Goal: Transaction & Acquisition: Obtain resource

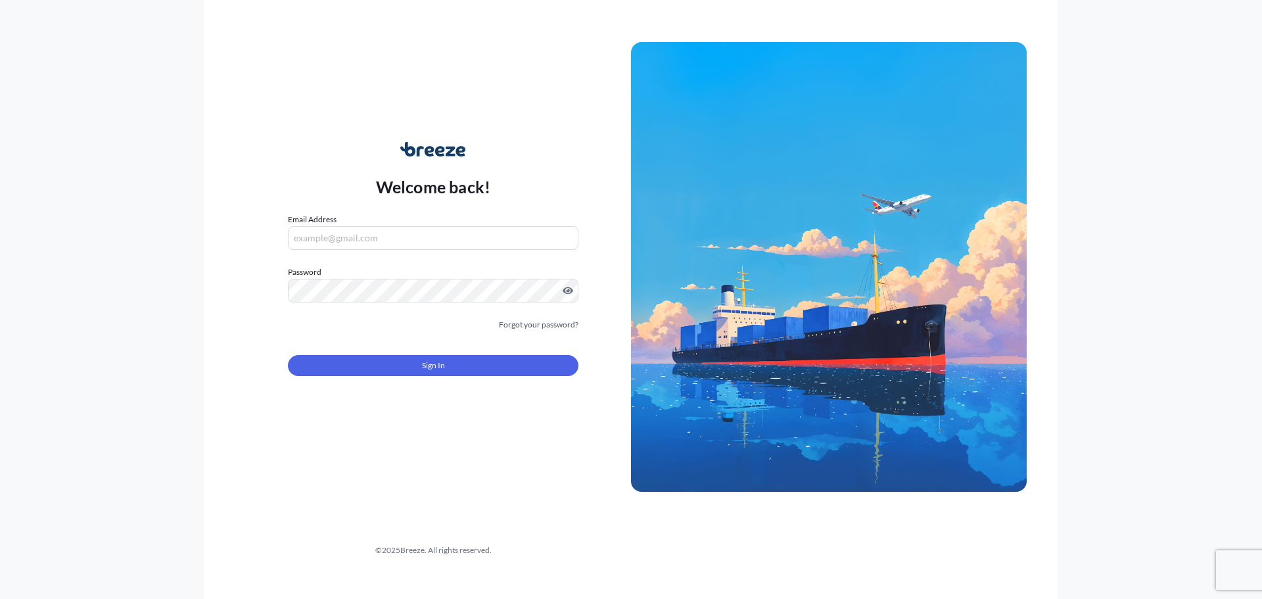
drag, startPoint x: 0, startPoint y: 0, endPoint x: 362, endPoint y: 244, distance: 436.9
click at [362, 244] on input "Email Address" at bounding box center [433, 238] width 290 height 24
click at [389, 231] on input "Email Address" at bounding box center [433, 238] width 290 height 24
type input "[PERSON_NAME][EMAIL_ADDRESS][DOMAIN_NAME][PERSON_NAME]"
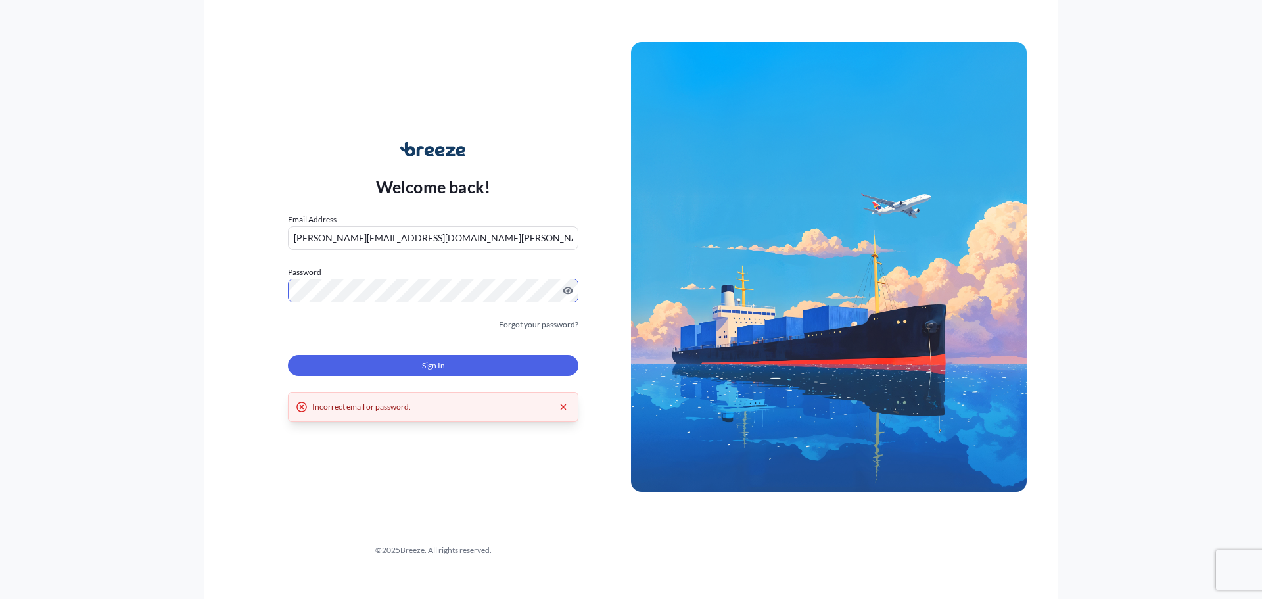
click at [233, 291] on div "Welcome back! Email Address [PERSON_NAME][EMAIL_ADDRESS][DOMAIN_NAME][PERSON_NA…" at bounding box center [631, 299] width 854 height 599
click at [561, 319] on link "Forgot your password?" at bounding box center [539, 324] width 80 height 13
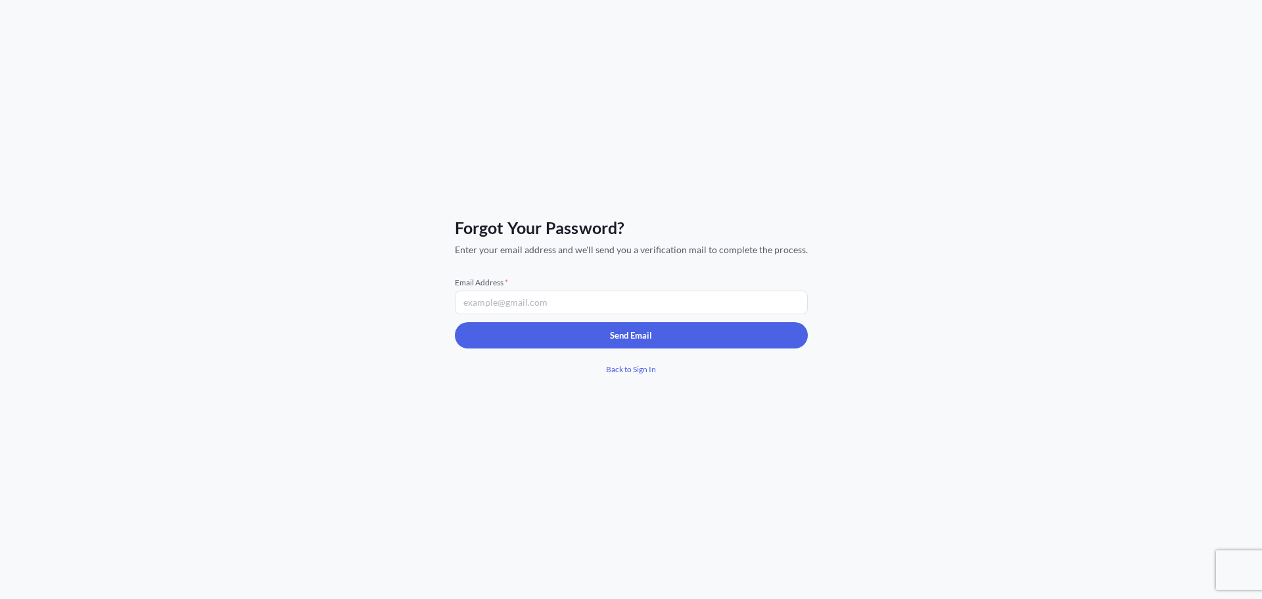
click at [557, 308] on input "Email Address *" at bounding box center [631, 302] width 353 height 24
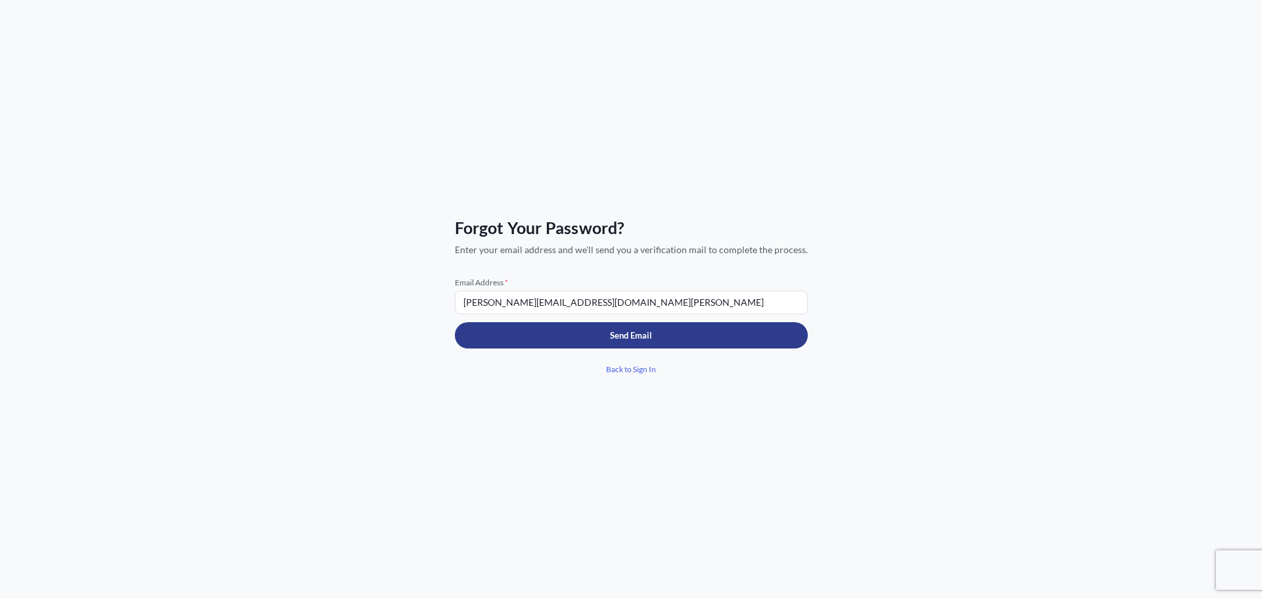
type input "[PERSON_NAME][EMAIL_ADDRESS][DOMAIN_NAME][PERSON_NAME]"
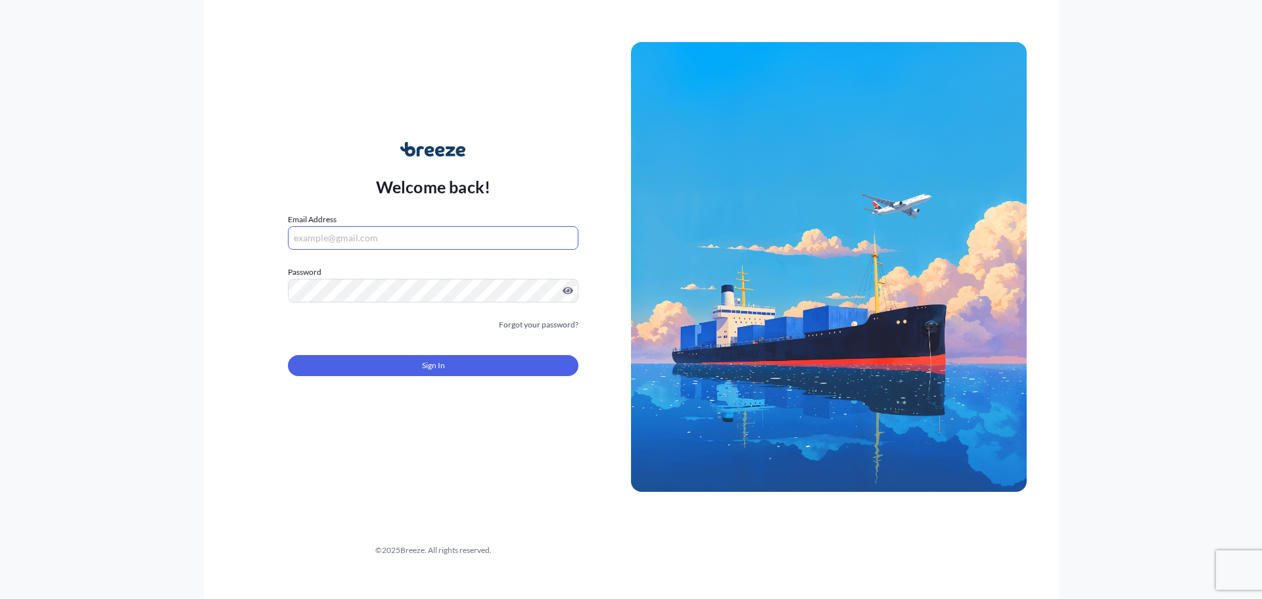
drag, startPoint x: 452, startPoint y: 236, endPoint x: 440, endPoint y: 248, distance: 17.2
click at [452, 236] on input "Email Address" at bounding box center [433, 238] width 290 height 24
type input "[PERSON_NAME][EMAIL_ADDRESS][DOMAIN_NAME][PERSON_NAME]"
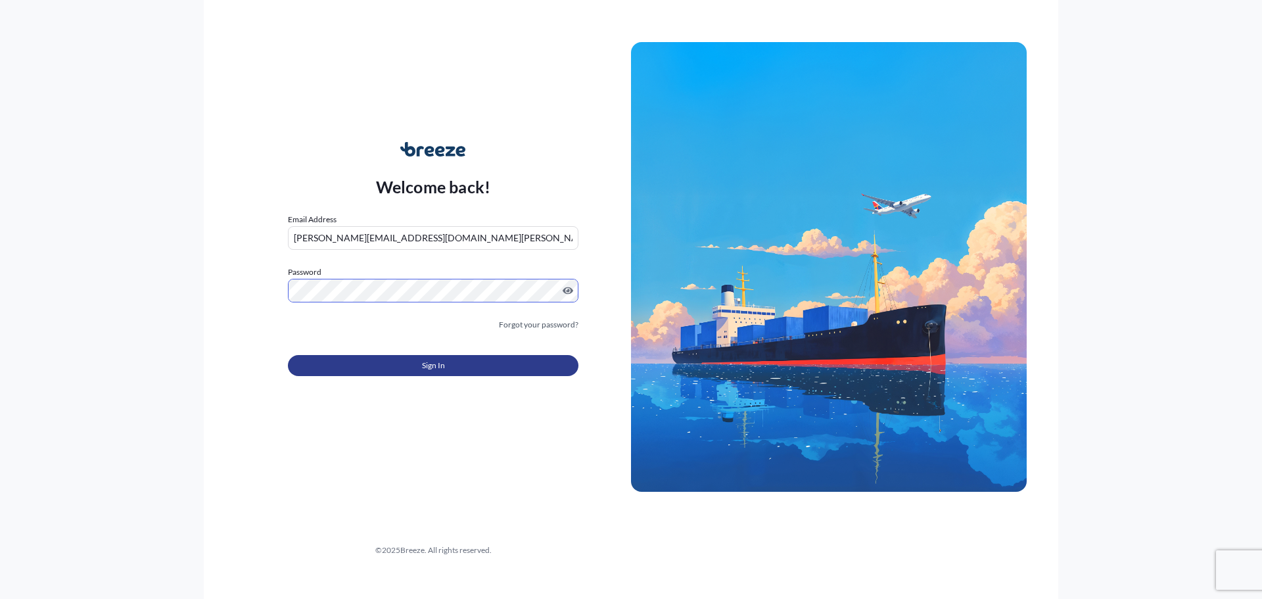
click at [469, 357] on button "Sign In" at bounding box center [433, 365] width 290 height 21
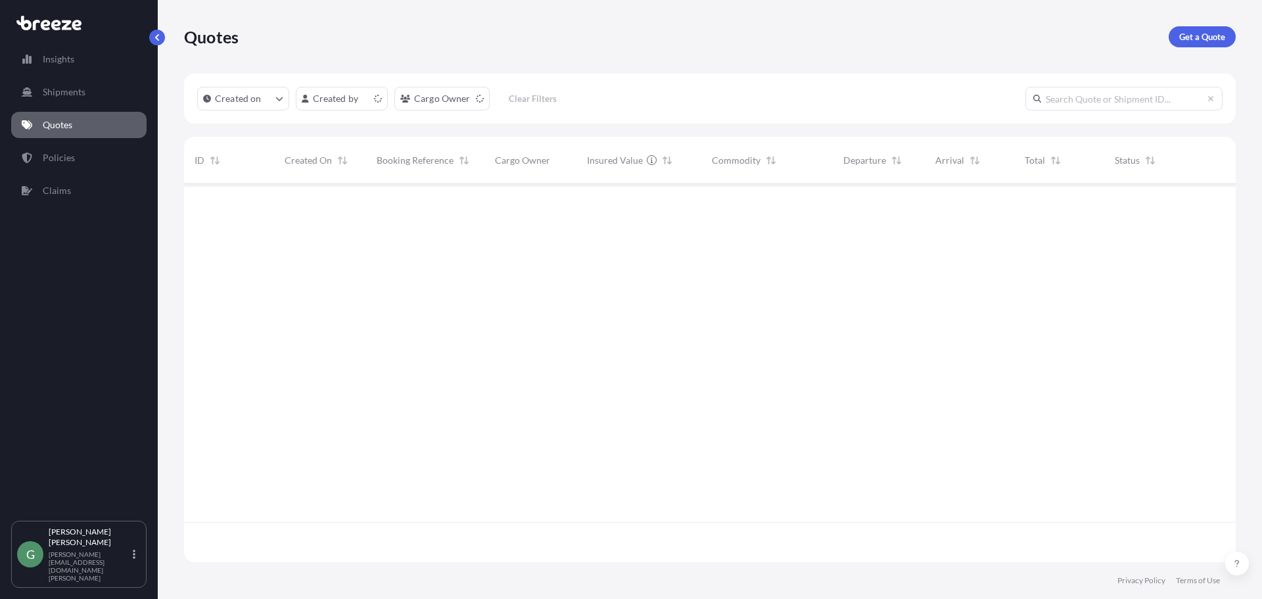
scroll to position [375, 1042]
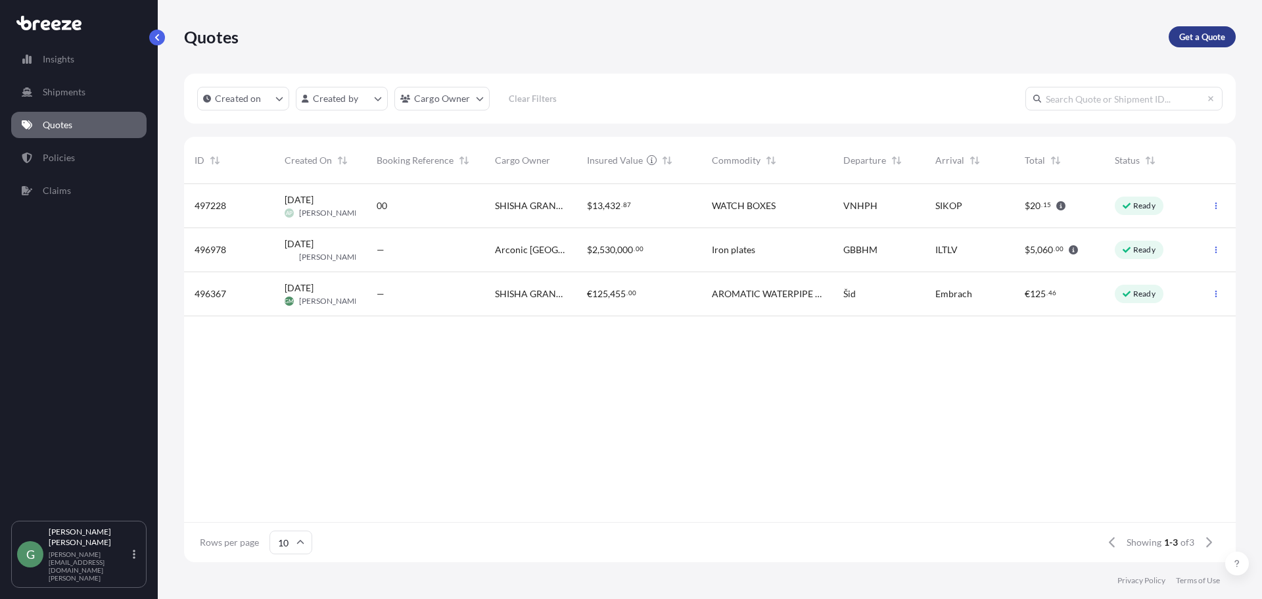
click at [1197, 42] on p "Get a Quote" at bounding box center [1202, 36] width 46 height 13
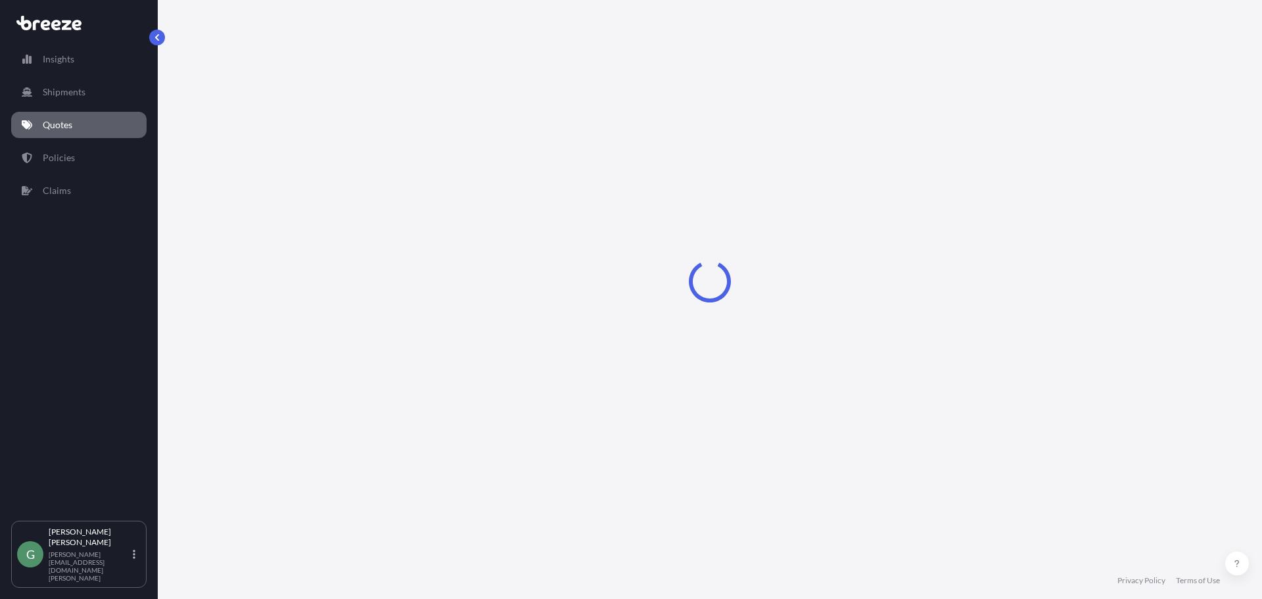
select select "Sea"
select select "1"
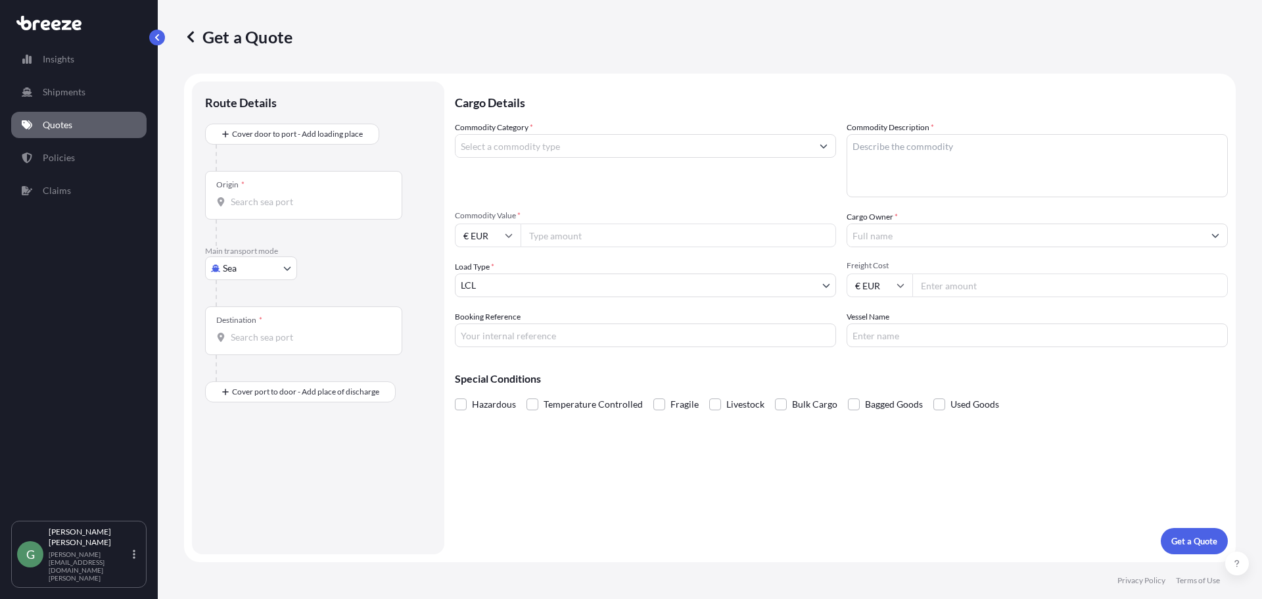
click at [269, 200] on input "Origin *" at bounding box center [308, 201] width 155 height 13
type input "lyss"
click at [312, 156] on div at bounding box center [324, 158] width 216 height 26
click at [266, 271] on body "0 options available. Insights Shipments Quotes Policies Claims G Gašper Marc [E…" at bounding box center [631, 299] width 1262 height 599
click at [252, 344] on div "Road" at bounding box center [250, 350] width 81 height 24
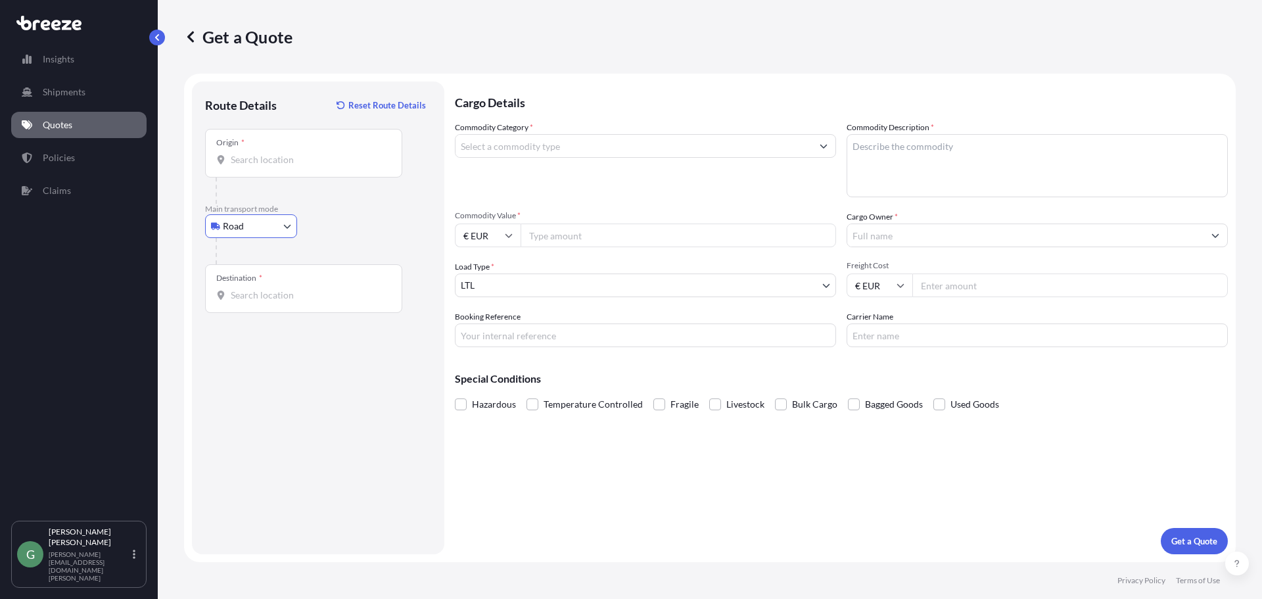
click at [262, 164] on input "Origin *" at bounding box center [308, 159] width 155 height 13
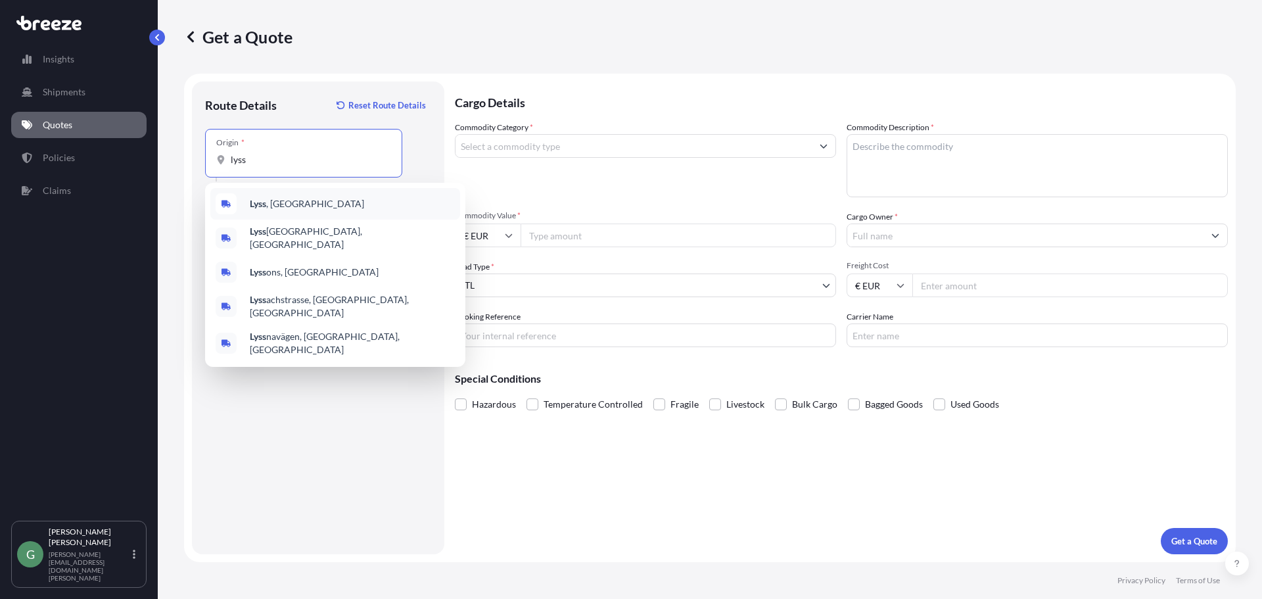
click at [336, 197] on div "Lyss , [GEOGRAPHIC_DATA]" at bounding box center [335, 204] width 250 height 32
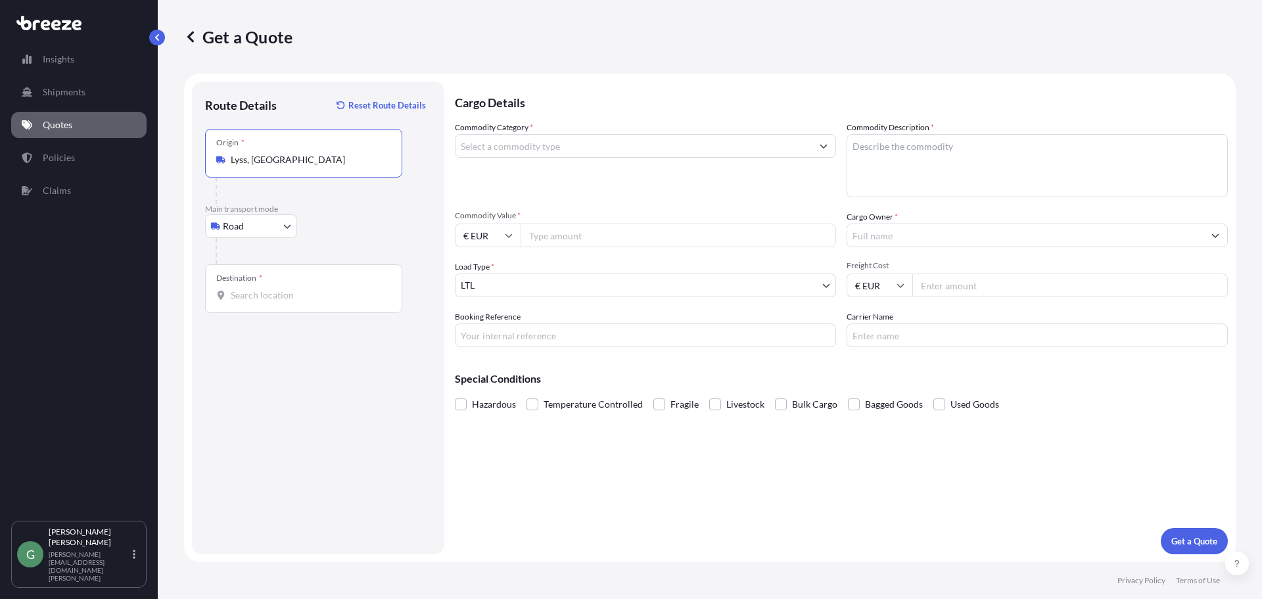
type input "Lyss, [GEOGRAPHIC_DATA]"
drag, startPoint x: 269, startPoint y: 295, endPoint x: 264, endPoint y: 290, distance: 7.0
click at [265, 293] on input "Destination *" at bounding box center [308, 294] width 155 height 13
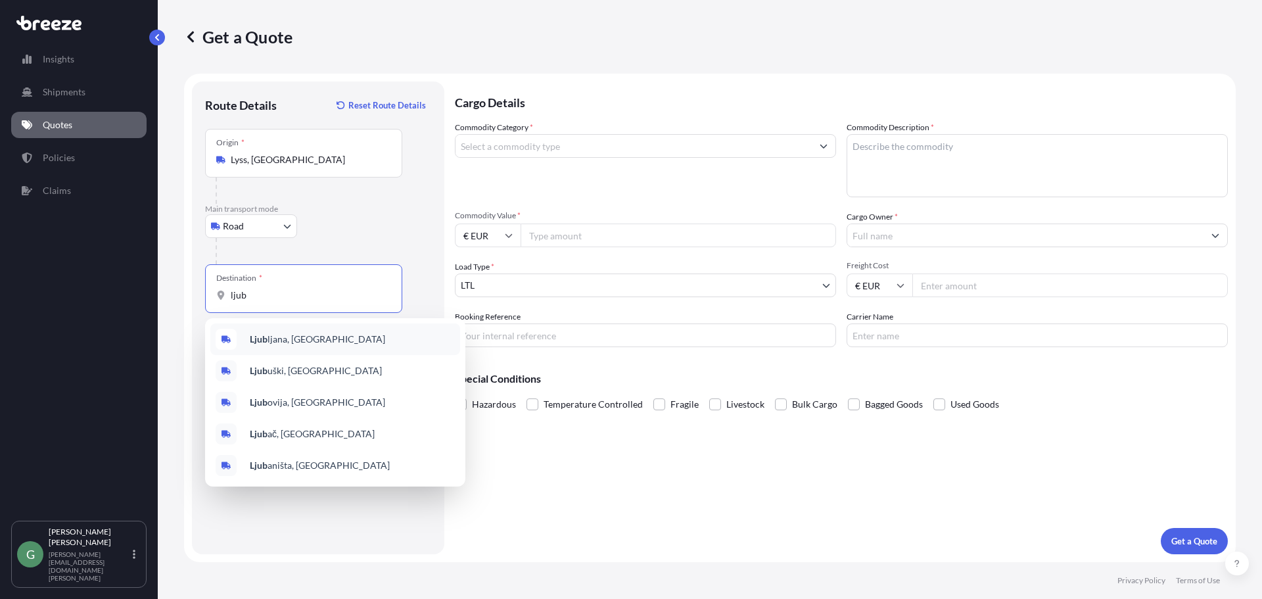
click at [319, 333] on span "Ljub ljana, [GEOGRAPHIC_DATA]" at bounding box center [317, 338] width 135 height 13
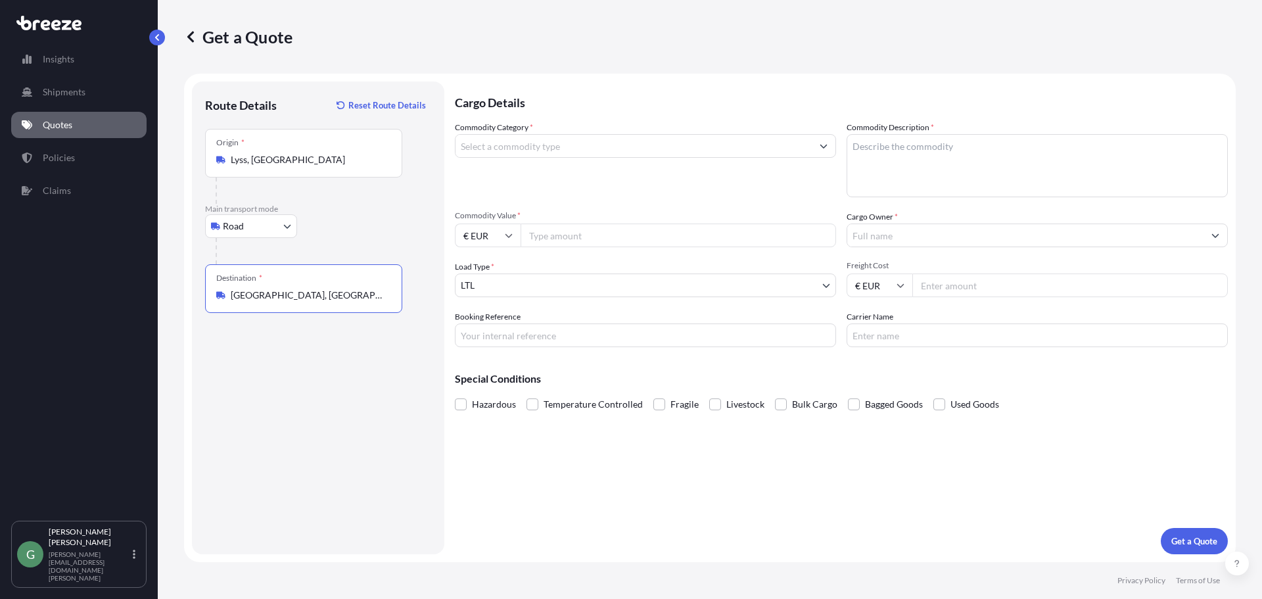
type input "[GEOGRAPHIC_DATA], [GEOGRAPHIC_DATA]"
type textarea "E"
click at [865, 274] on input "€ EUR" at bounding box center [879, 285] width 66 height 24
click at [653, 490] on div "Cargo Details Commodity Category * Commodity Description * Commodity Value * € …" at bounding box center [841, 317] width 773 height 472
click at [56, 124] on p "Quotes" at bounding box center [58, 124] width 30 height 13
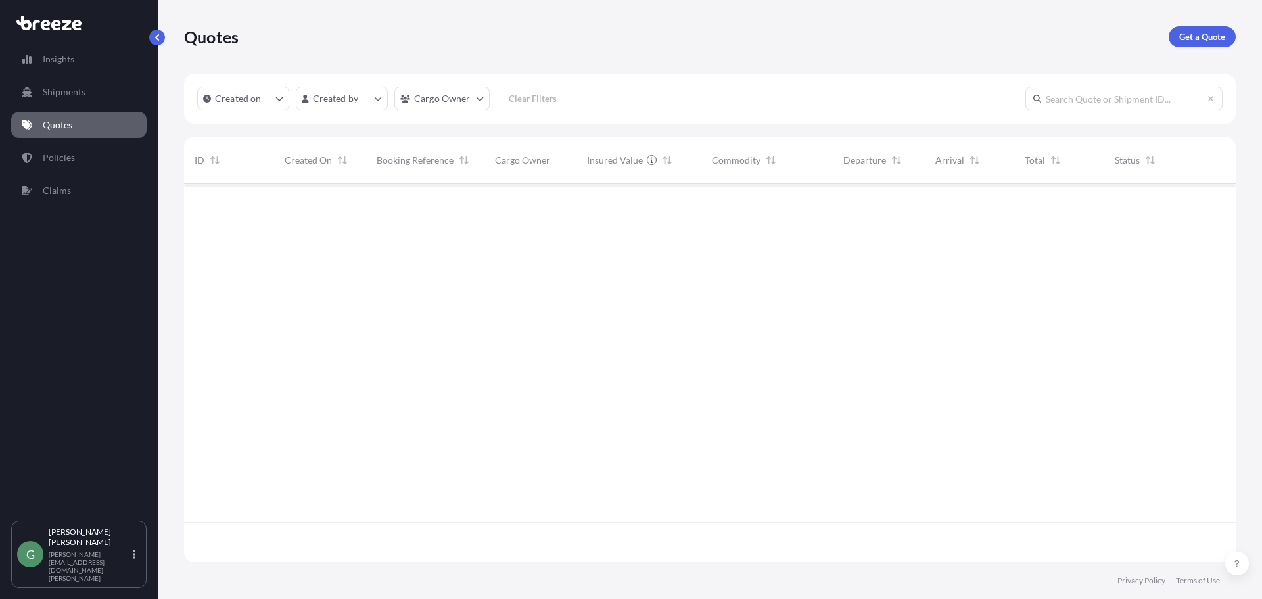
scroll to position [375, 1042]
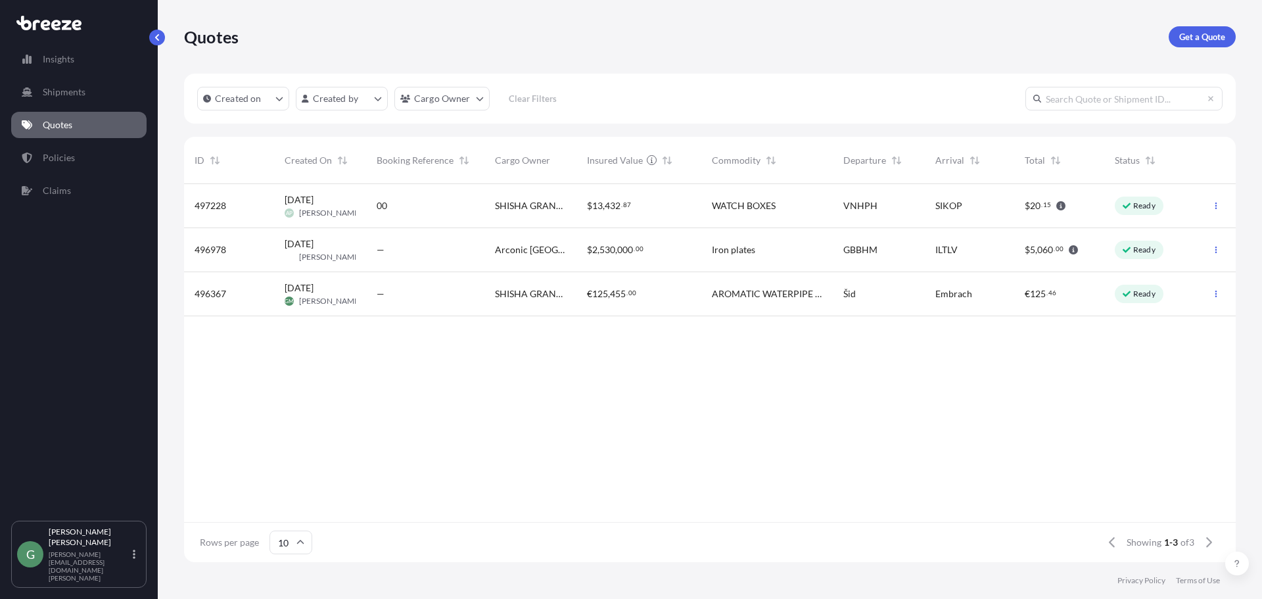
click at [643, 58] on div "Quotes Get a Quote" at bounding box center [709, 37] width 1051 height 74
click at [1164, 37] on div "Quotes Get a Quote" at bounding box center [709, 36] width 1051 height 21
click at [1212, 36] on p "Get a Quote" at bounding box center [1202, 36] width 46 height 13
select select "Sea"
select select "1"
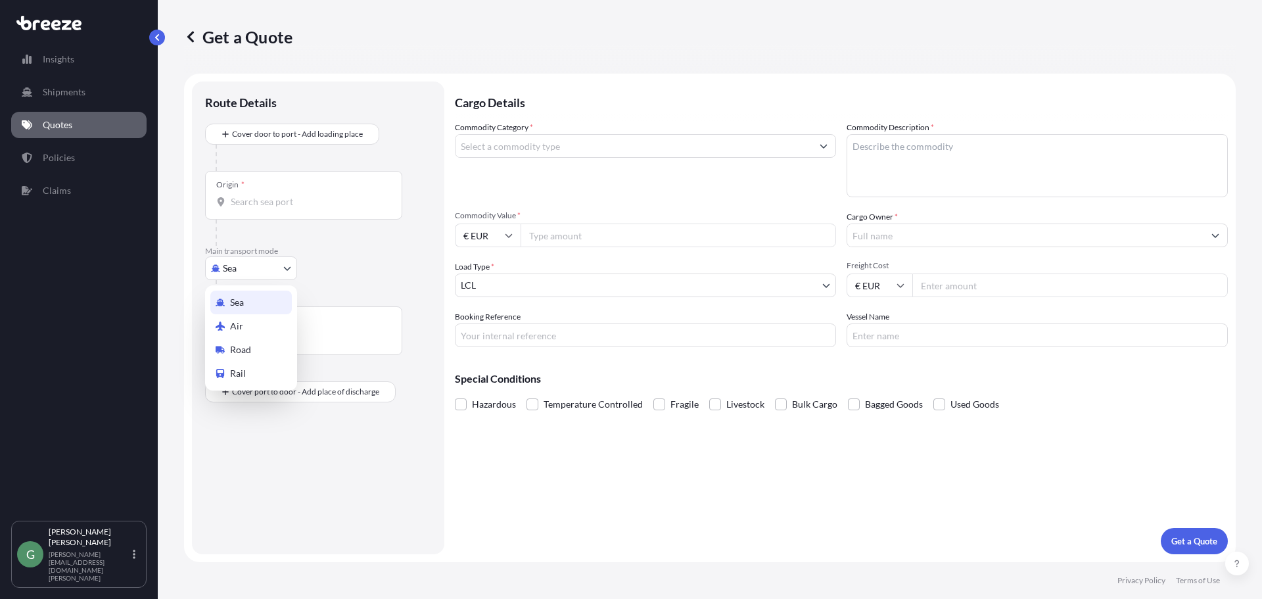
click at [250, 260] on body "Insights Shipments Quotes Policies Claims G Gašper Marc [EMAIL_ADDRESS][DOMAIN_…" at bounding box center [631, 299] width 1262 height 599
click at [251, 358] on div "Road" at bounding box center [250, 350] width 81 height 24
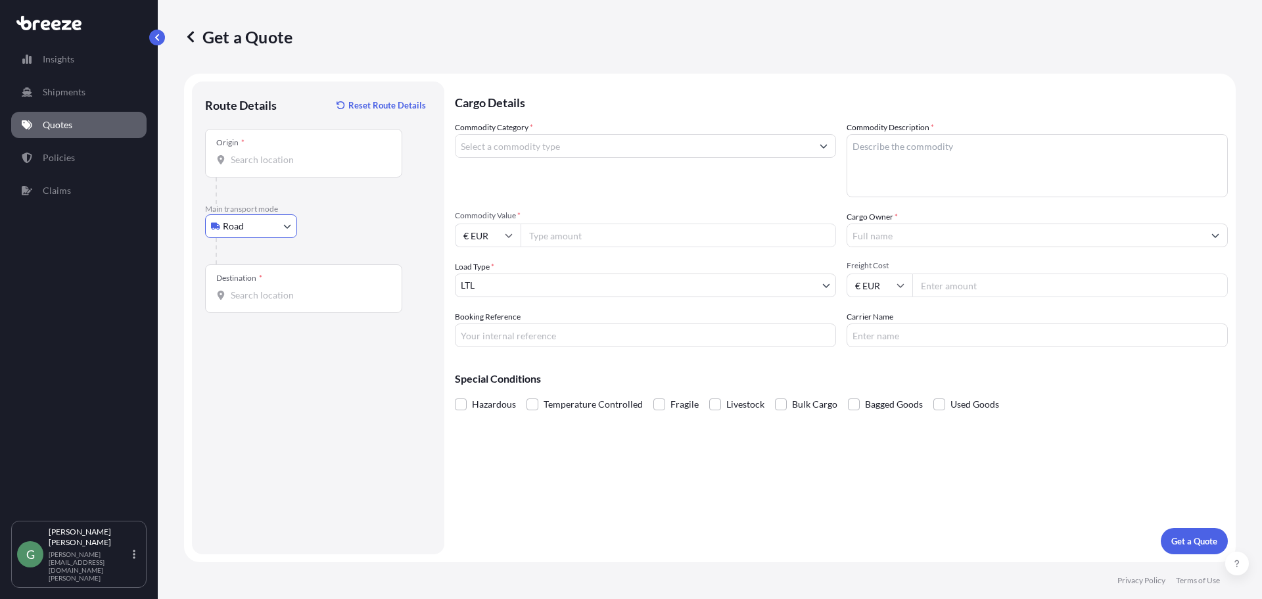
click at [844, 475] on div "Cargo Details Commodity Category * Commodity Description * Commodity Value * € …" at bounding box center [841, 317] width 773 height 472
click at [891, 331] on input "Carrier Name" at bounding box center [1036, 335] width 381 height 24
drag, startPoint x: 900, startPoint y: 315, endPoint x: 827, endPoint y: 317, distance: 72.3
click at [827, 317] on div "Commodity Category * Commodity Description * Commodity Value * € EUR Cargo Owne…" at bounding box center [841, 234] width 773 height 226
click at [871, 378] on p "Special Conditions" at bounding box center [841, 378] width 773 height 11
